Goal: Task Accomplishment & Management: Use online tool/utility

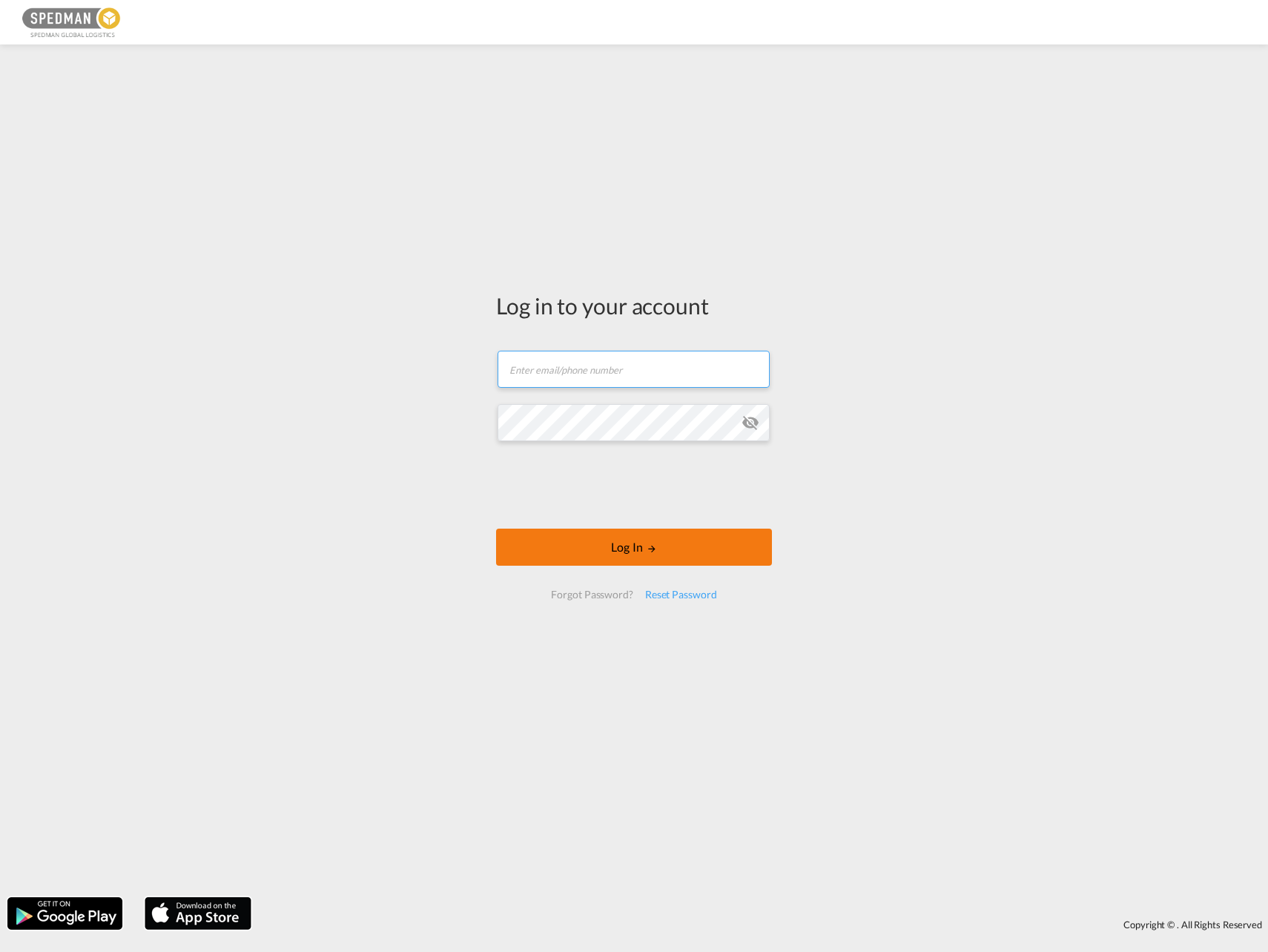
type input "[EMAIL_ADDRESS][DOMAIN_NAME]"
click at [630, 557] on button "Log In" at bounding box center [634, 547] width 276 height 37
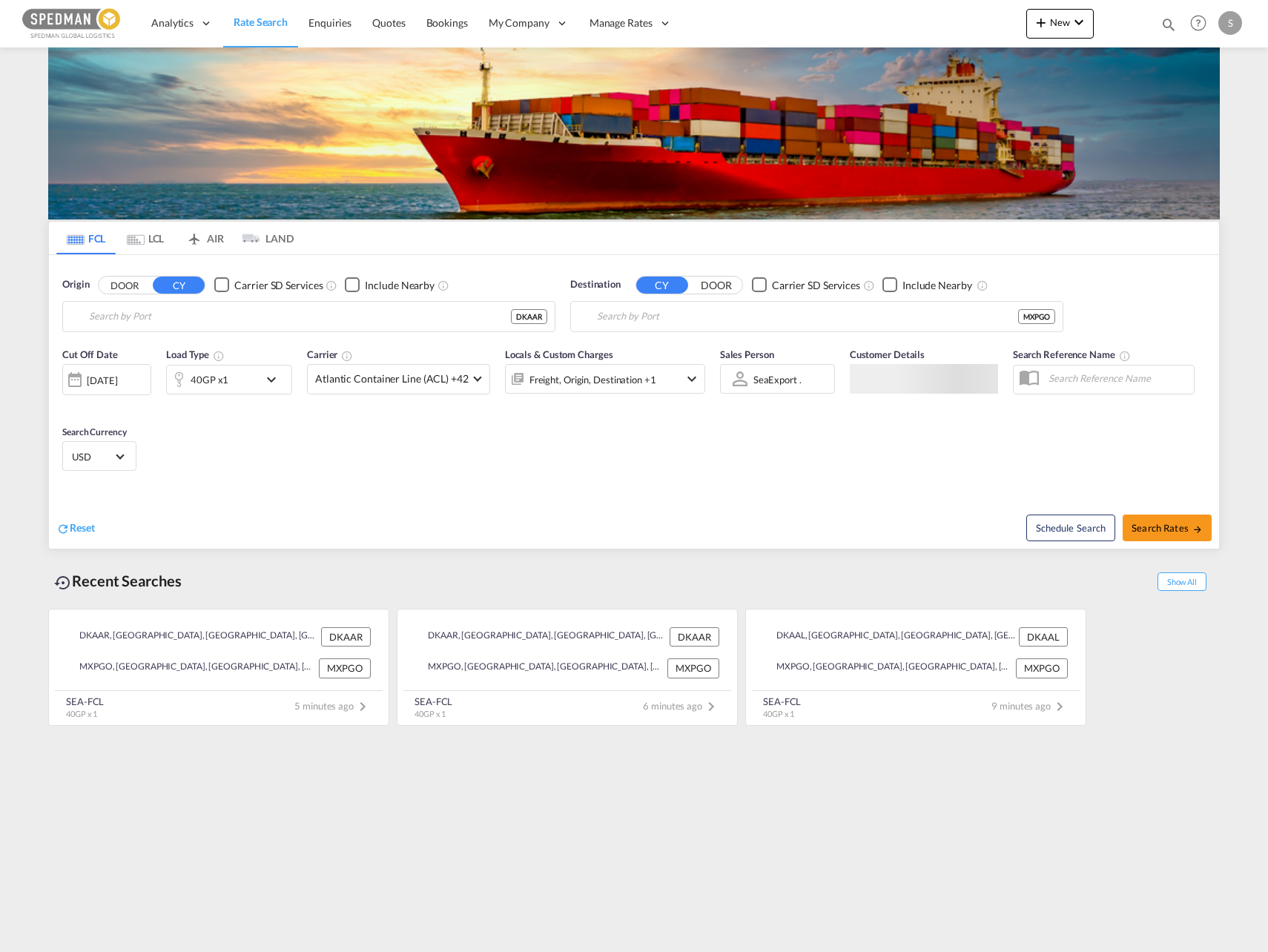
type input "[GEOGRAPHIC_DATA], [GEOGRAPHIC_DATA]"
type input "Progreso, MXPGO"
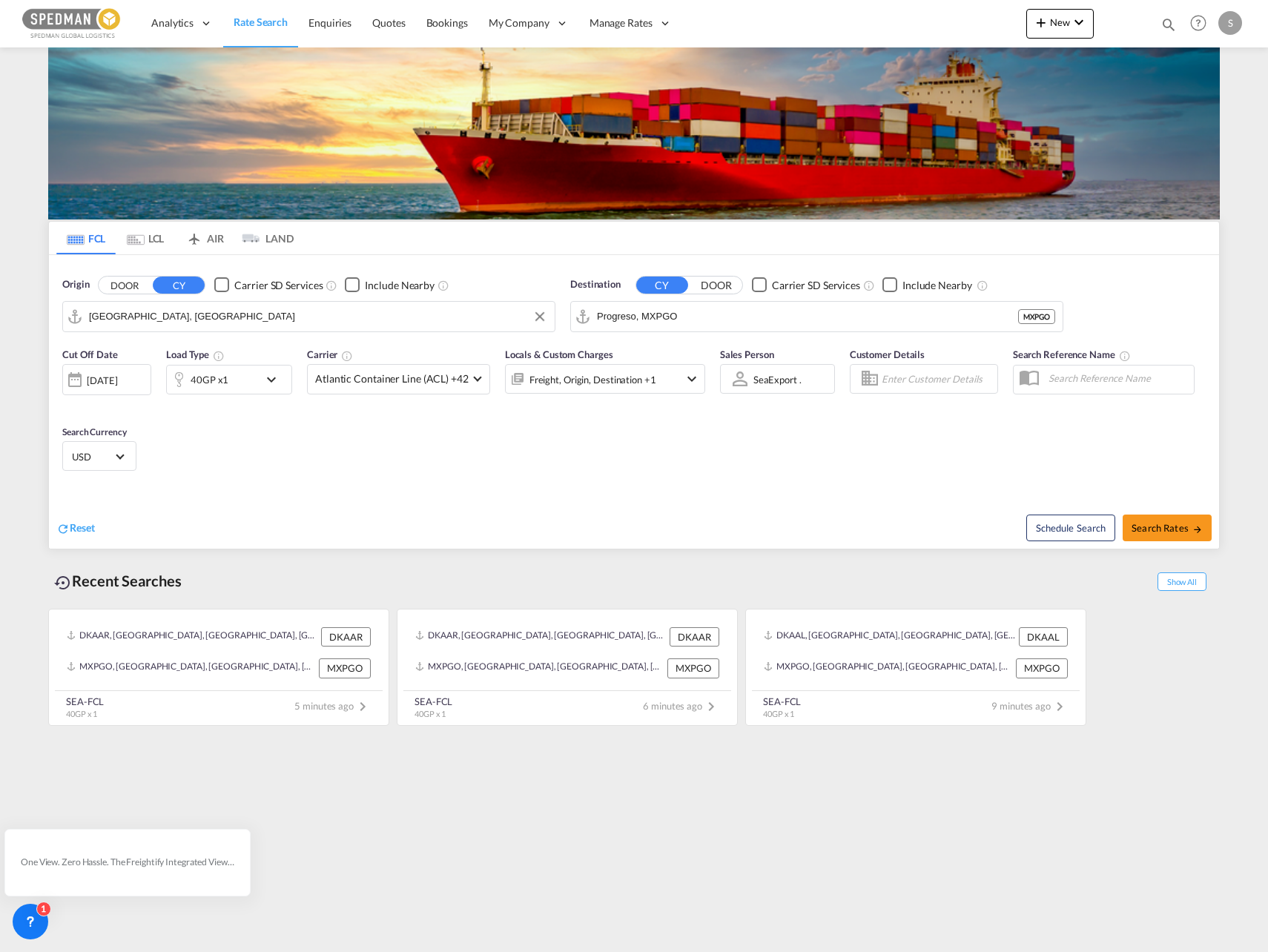
click at [253, 311] on input "[GEOGRAPHIC_DATA], [GEOGRAPHIC_DATA]" at bounding box center [318, 317] width 459 height 23
click at [157, 361] on div "Fredericia [GEOGRAPHIC_DATA] DKFRC" at bounding box center [204, 357] width 282 height 44
type input "[GEOGRAPHIC_DATA], DKFRC"
click at [709, 316] on input "Progreso, MXPGO" at bounding box center [826, 317] width 459 height 23
click at [634, 352] on div "Haiphon g Viet Nam VNHPH" at bounding box center [712, 357] width 282 height 44
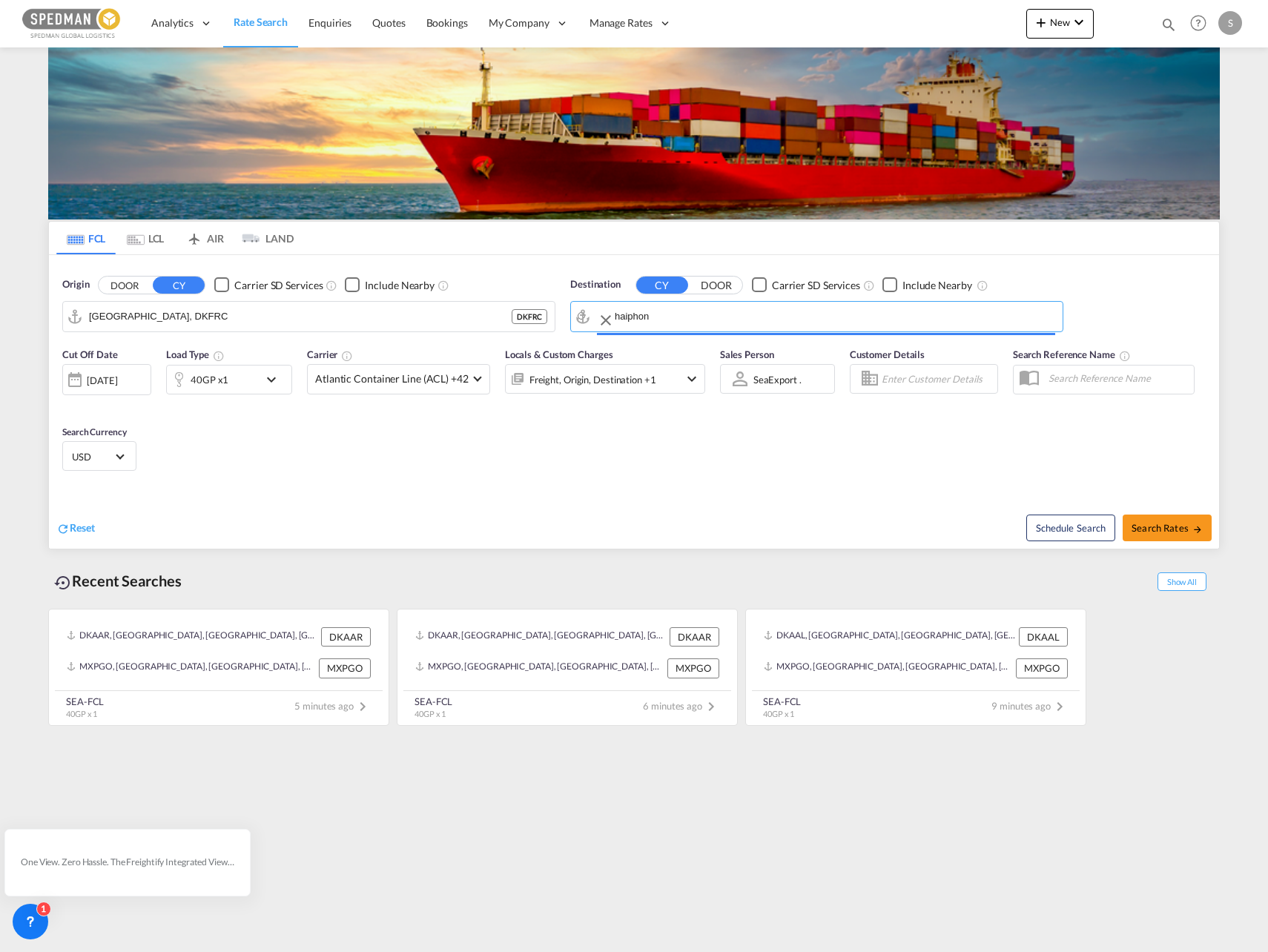
type input "Haiphong, VNHPH"
click at [1154, 534] on button "Search Rates" at bounding box center [1167, 527] width 89 height 27
type input "DKFRC to VNHPH / [DATE]"
